Goal: Task Accomplishment & Management: Manage account settings

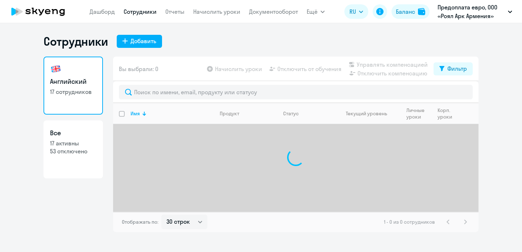
select select "30"
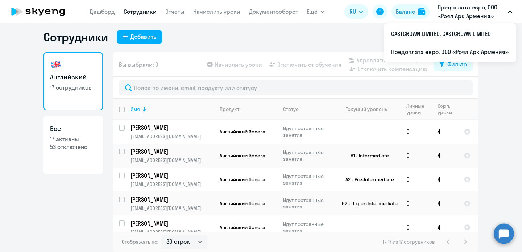
click at [480, 12] on p "Предоплата евро, ООО «Роял Арк Армения»" at bounding box center [470, 11] width 67 height 17
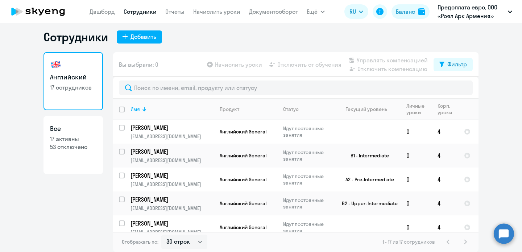
click at [487, 13] on p "Предоплата евро, ООО «Роял Арк Армения»" at bounding box center [470, 11] width 67 height 17
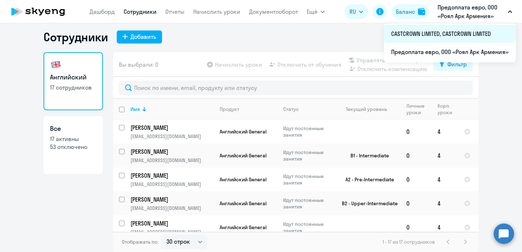
click at [471, 34] on li "CASTCROWN LIMITED, CASTCROWN LIMITED" at bounding box center [450, 34] width 132 height 18
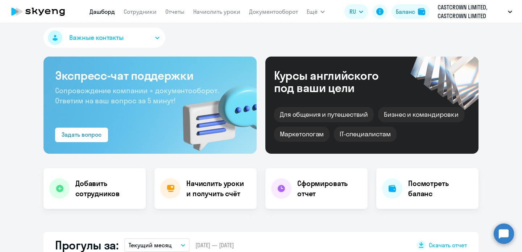
select select "30"
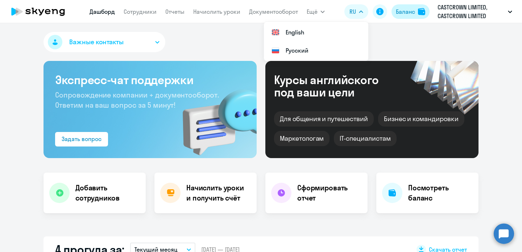
click at [415, 18] on button "Баланс" at bounding box center [410, 11] width 38 height 14
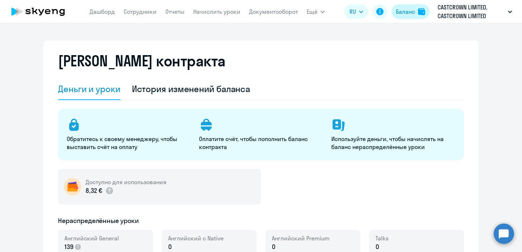
select select "english_adult_not_native_speaker"
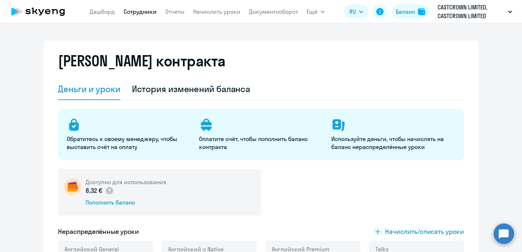
click at [138, 14] on link "Сотрудники" at bounding box center [140, 11] width 33 height 7
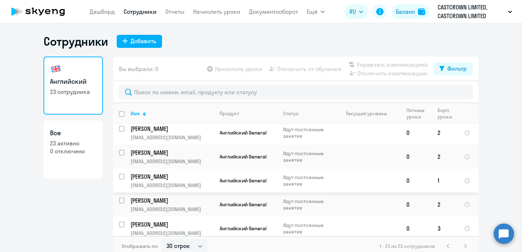
scroll to position [4, 0]
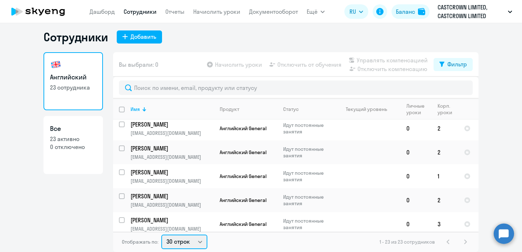
click at [193, 242] on select "30 строк 50 строк 100 строк" at bounding box center [184, 241] width 46 height 14
select select "100"
click at [161, 234] on select "30 строк 50 строк 100 строк" at bounding box center [184, 241] width 46 height 14
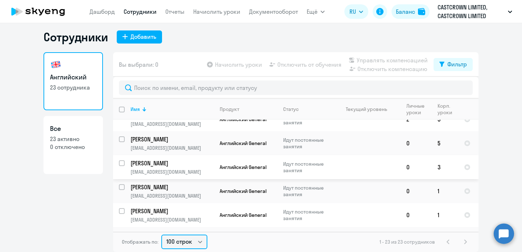
scroll to position [159, 0]
